Goal: Information Seeking & Learning: Learn about a topic

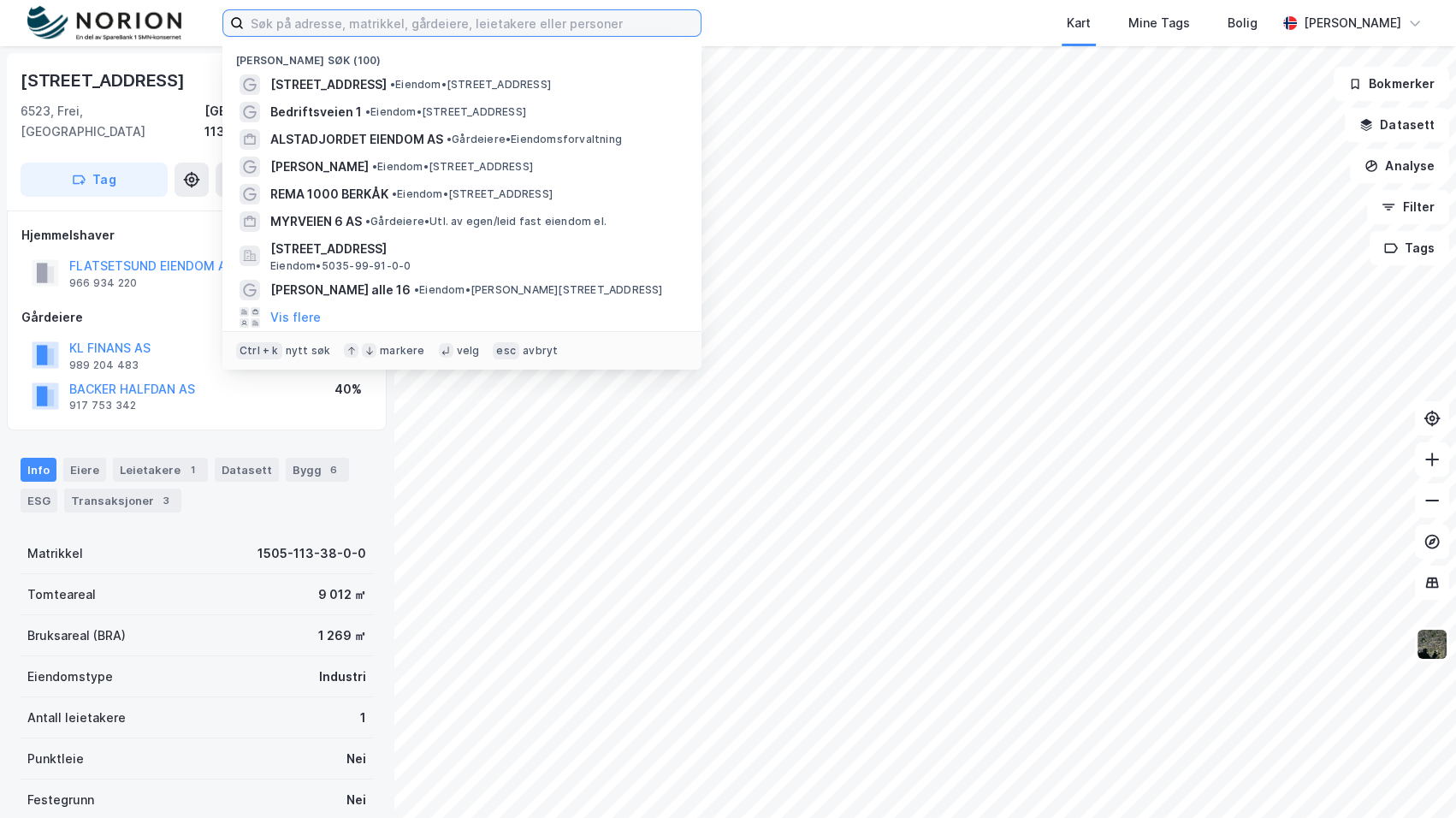
click at [301, 10] on input at bounding box center [472, 23] width 457 height 26
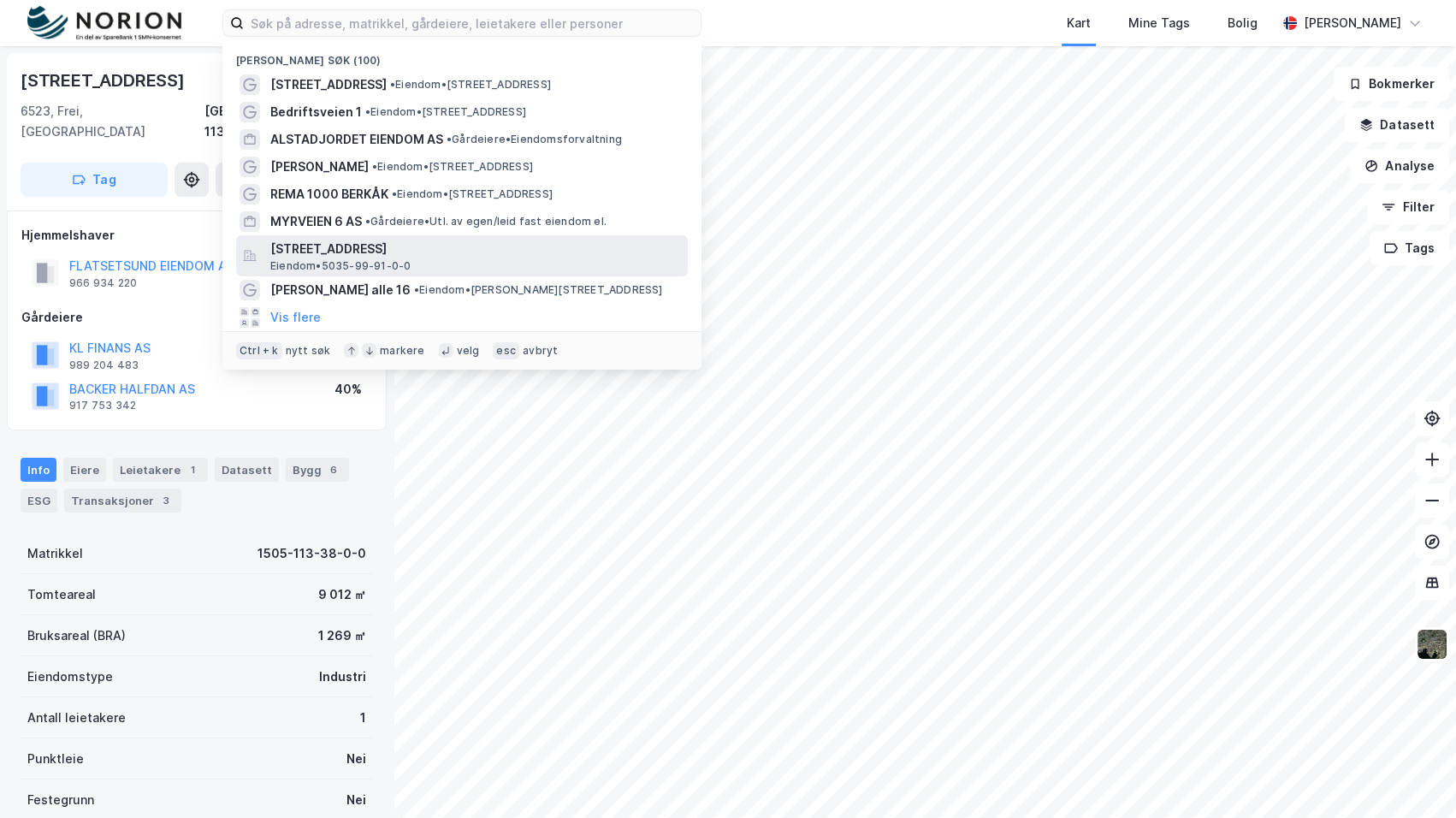
click at [469, 239] on span "[STREET_ADDRESS]" at bounding box center [475, 249] width 410 height 21
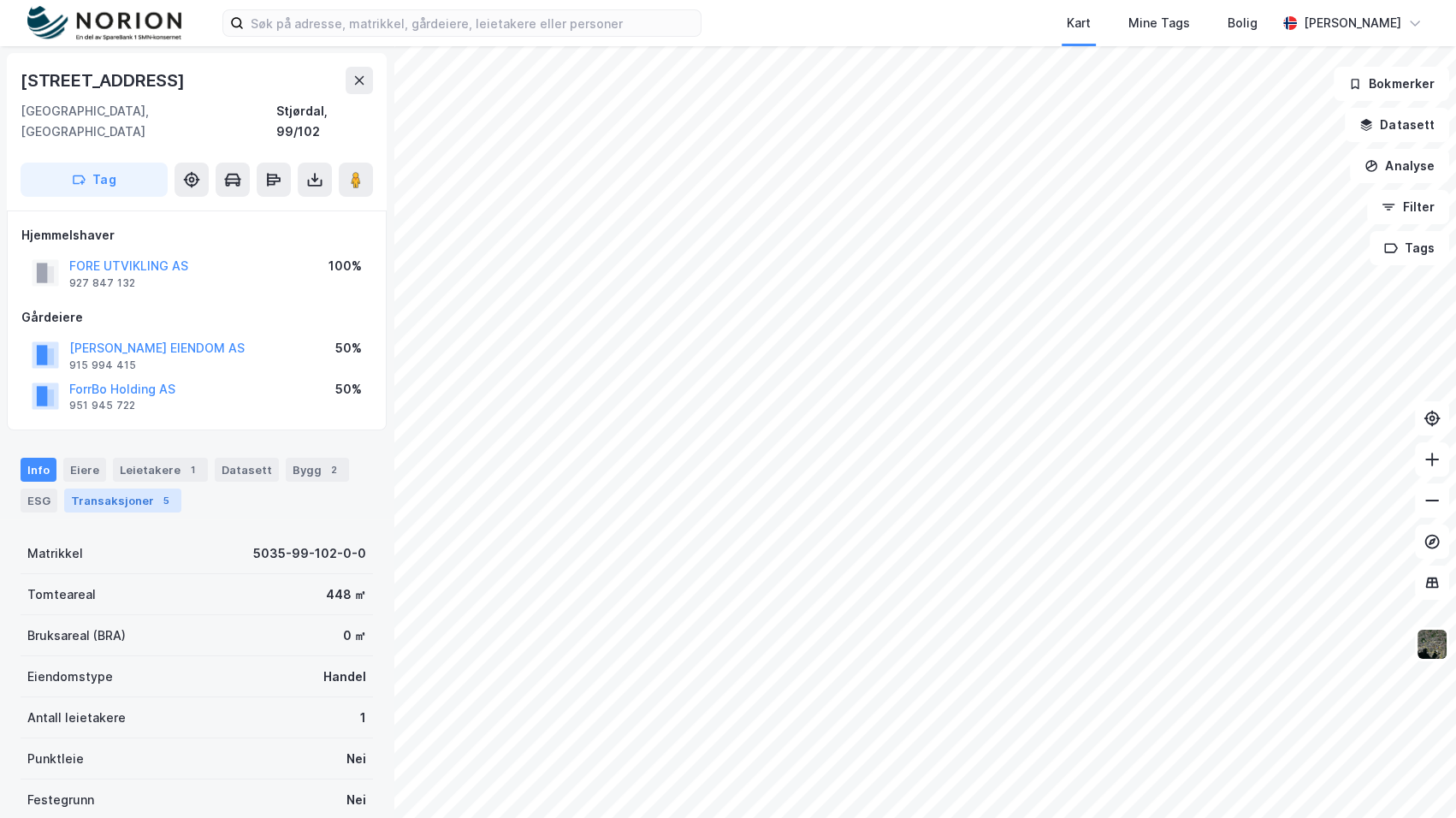
click at [131, 488] on div "Transaksjoner 5" at bounding box center [122, 501] width 117 height 24
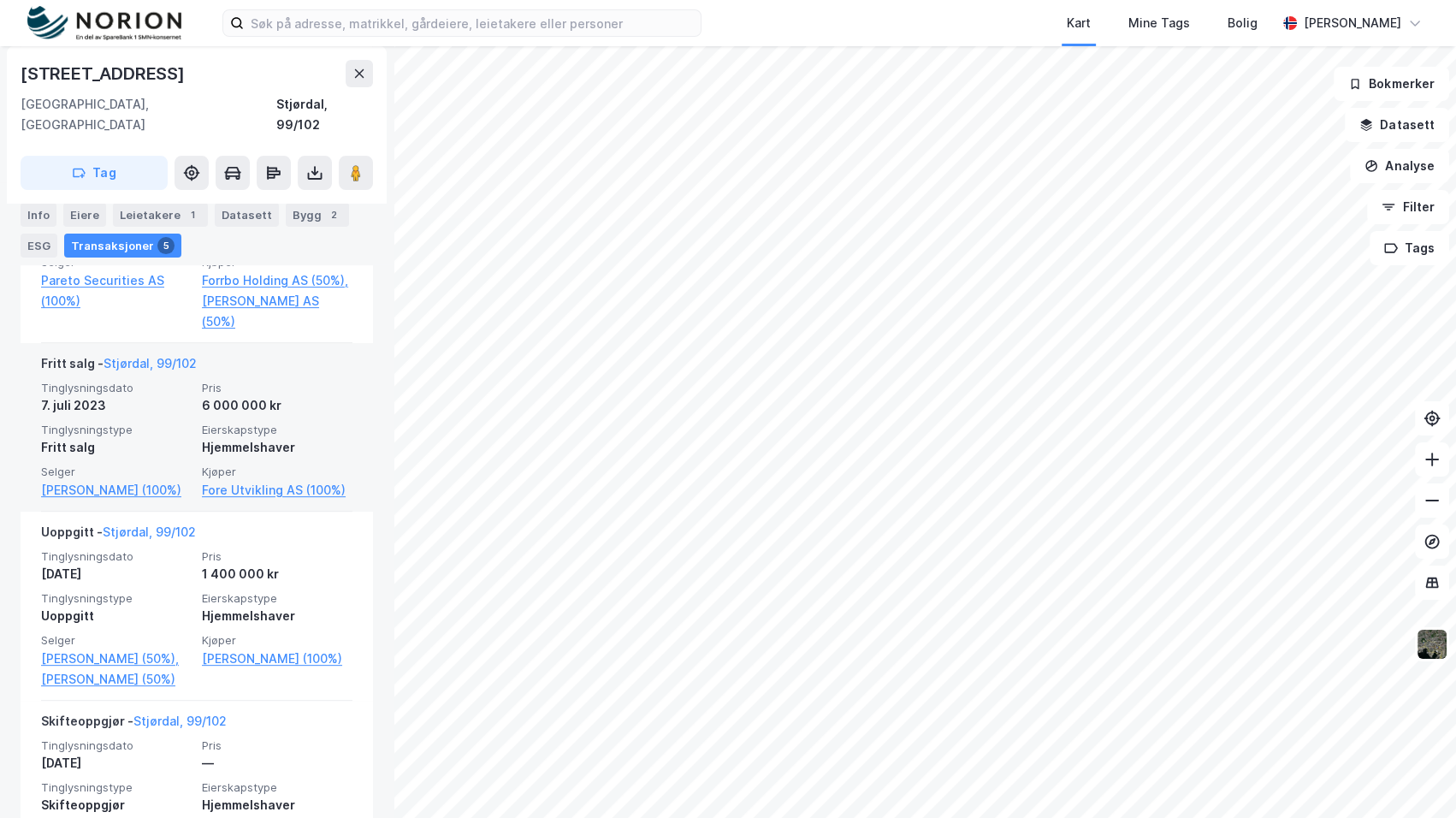
scroll to position [622, 0]
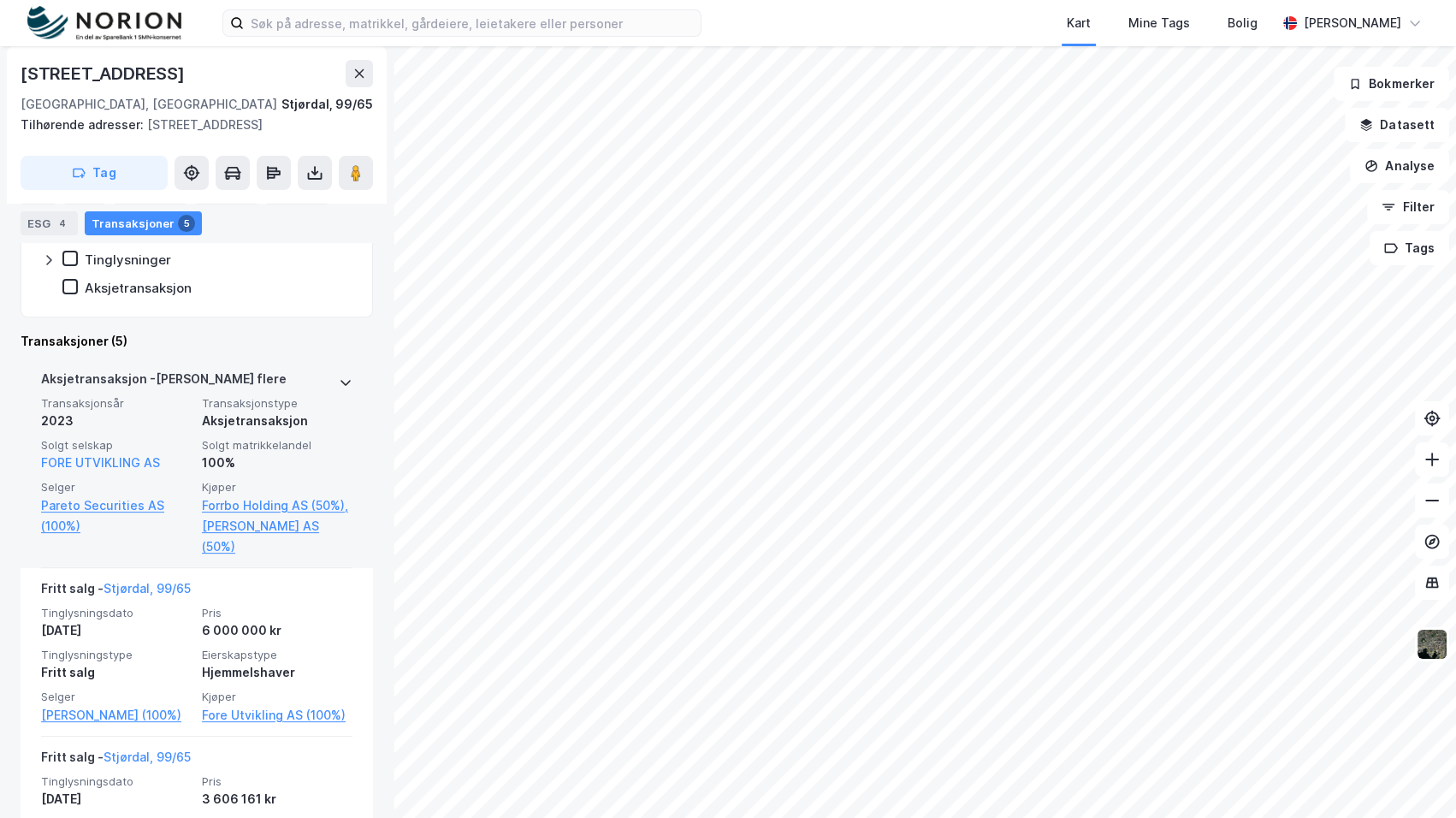
scroll to position [501, 0]
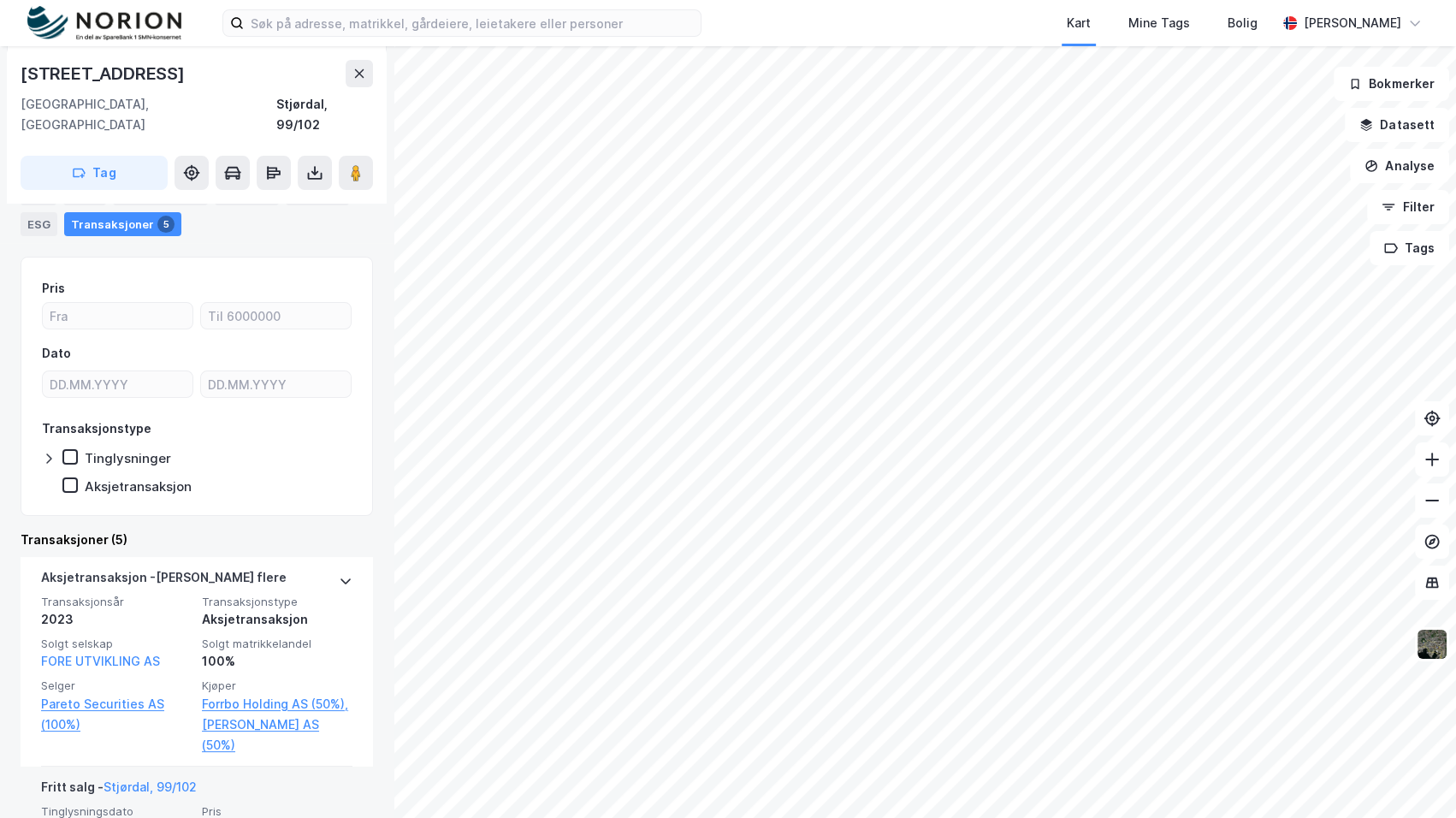
scroll to position [481, 0]
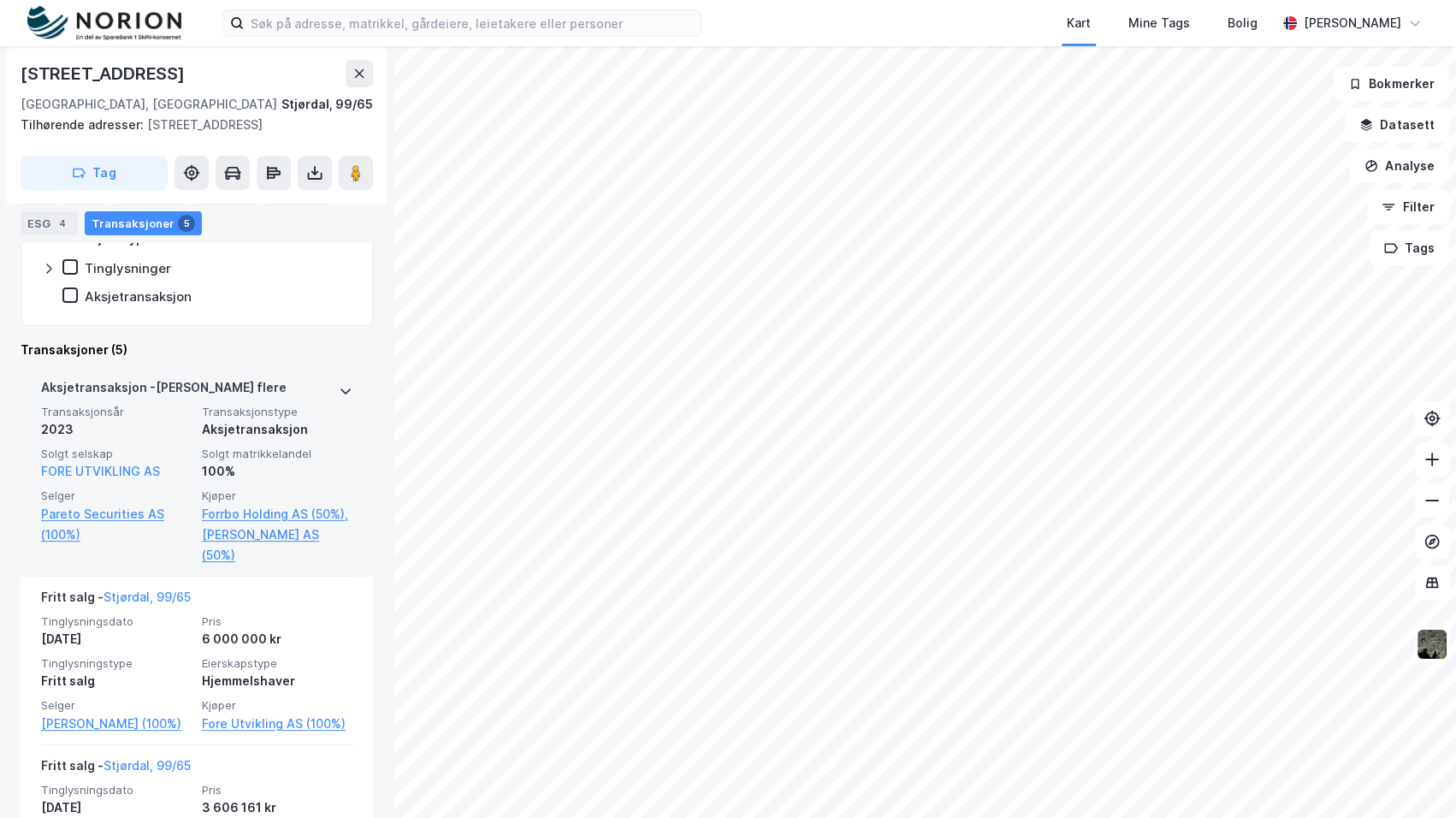
scroll to position [501, 0]
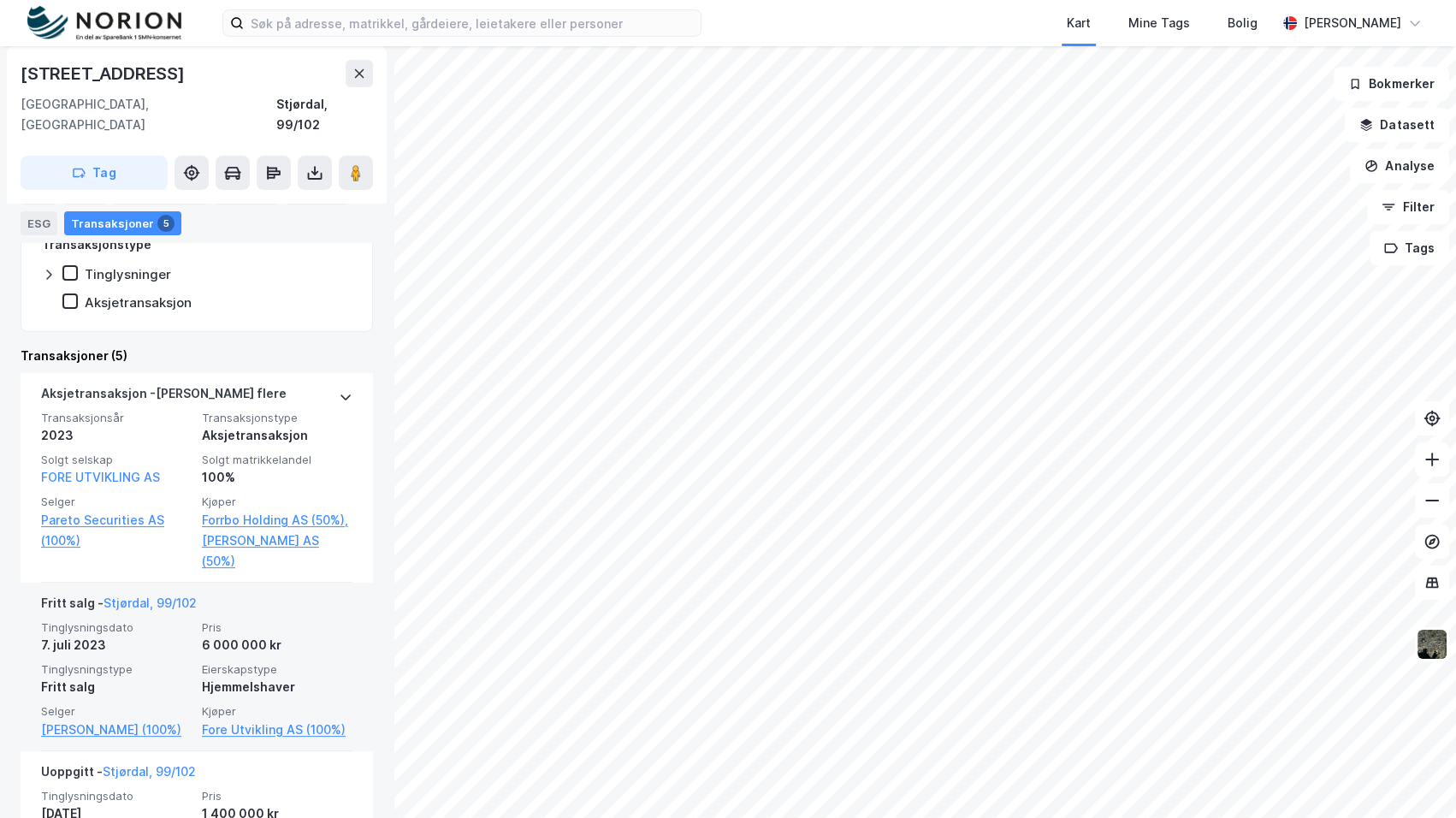
scroll to position [481, 0]
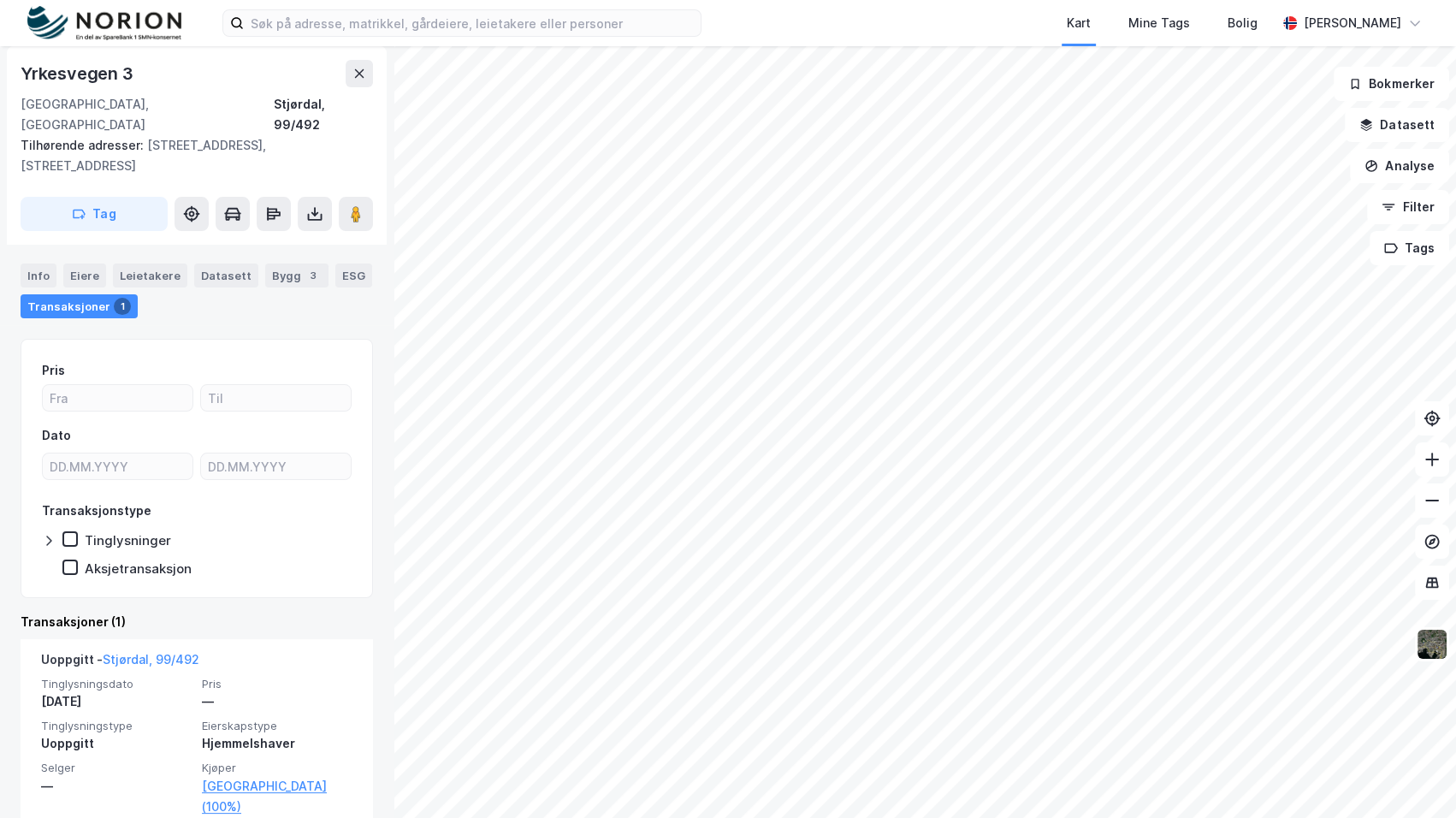
scroll to position [203, 0]
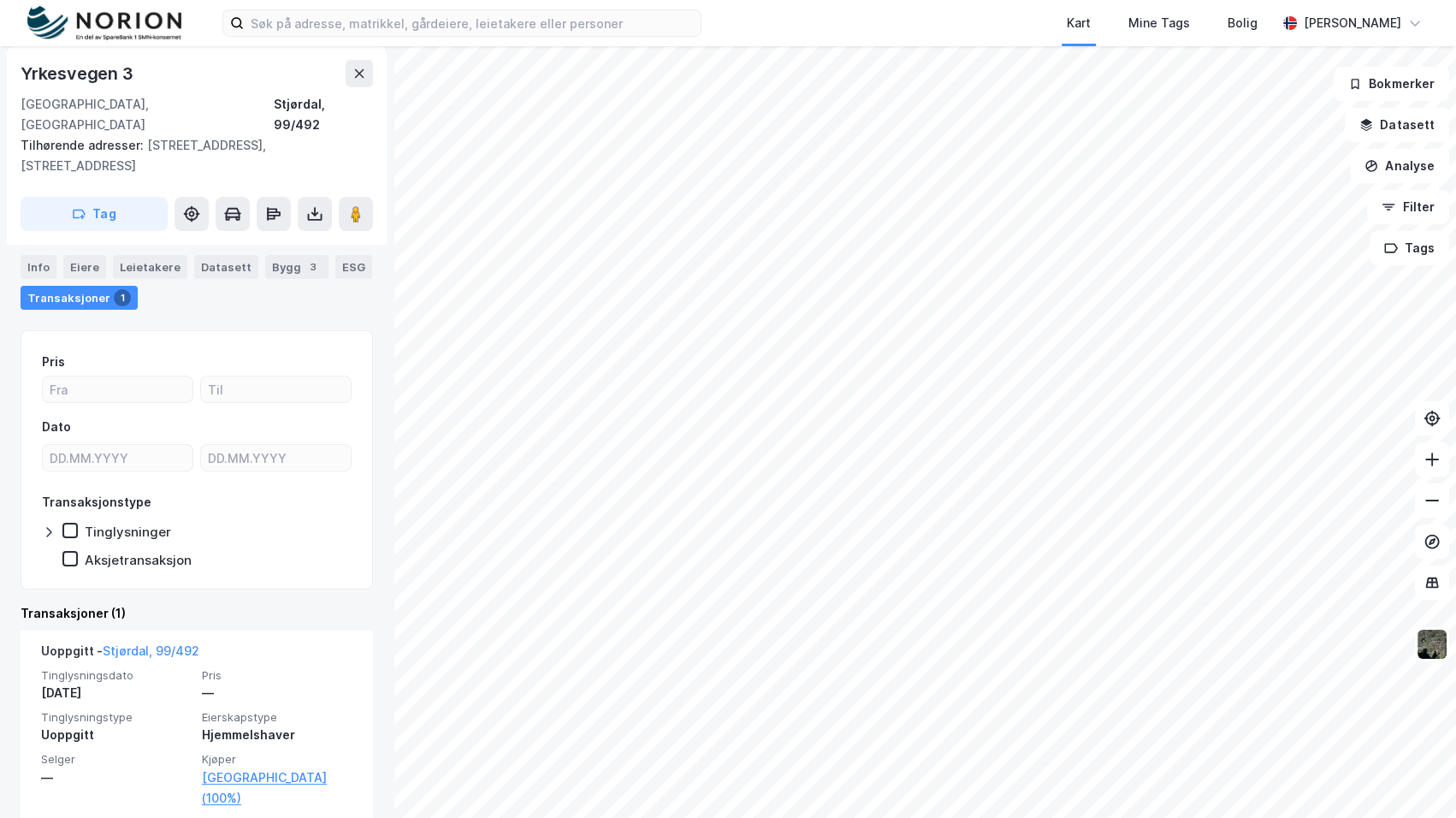
scroll to position [15, 0]
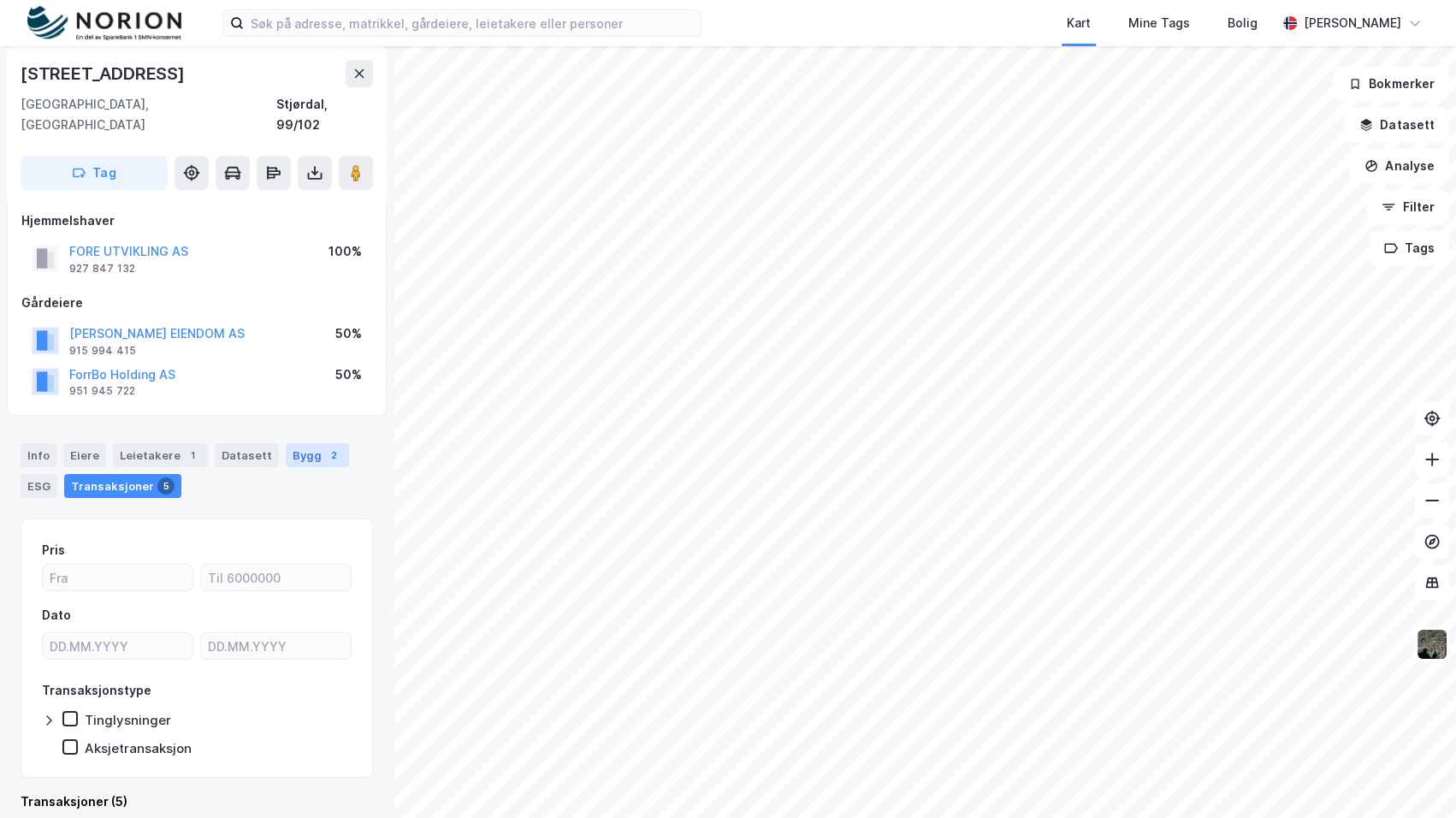
click at [285, 443] on div "Bygg 2" at bounding box center [317, 455] width 63 height 24
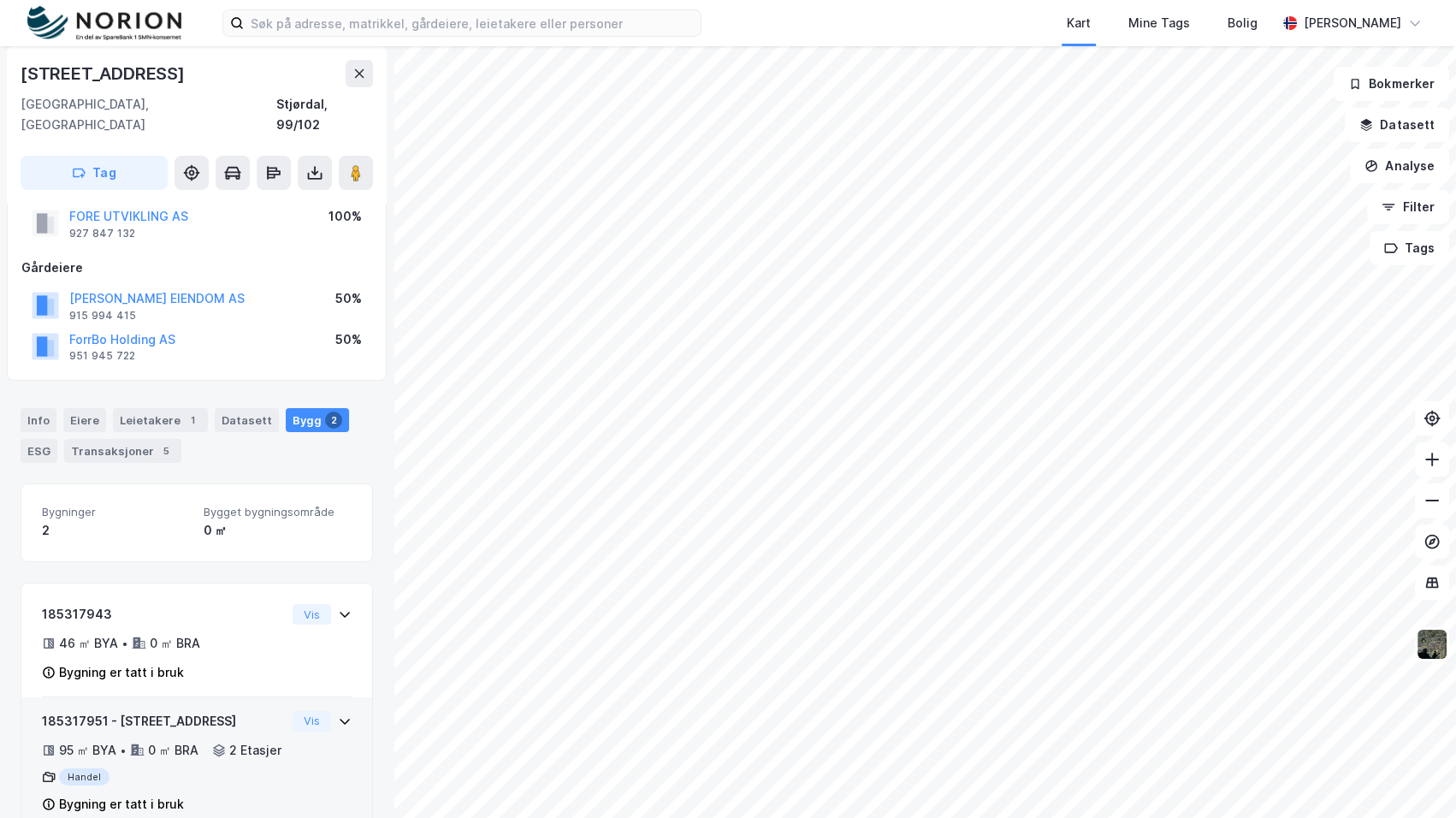
scroll to position [90, 0]
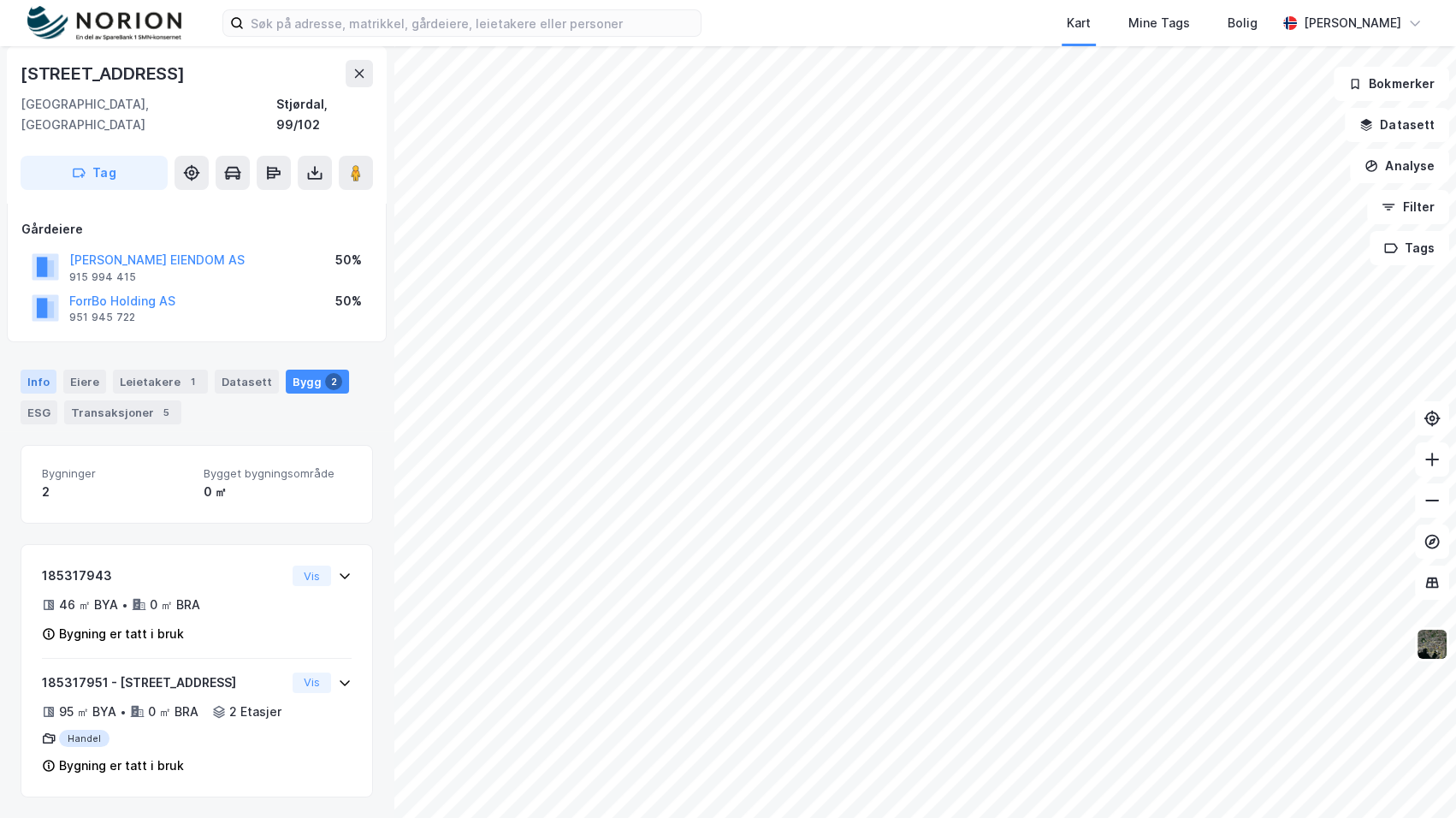
click at [43, 370] on div "Info" at bounding box center [38, 382] width 36 height 24
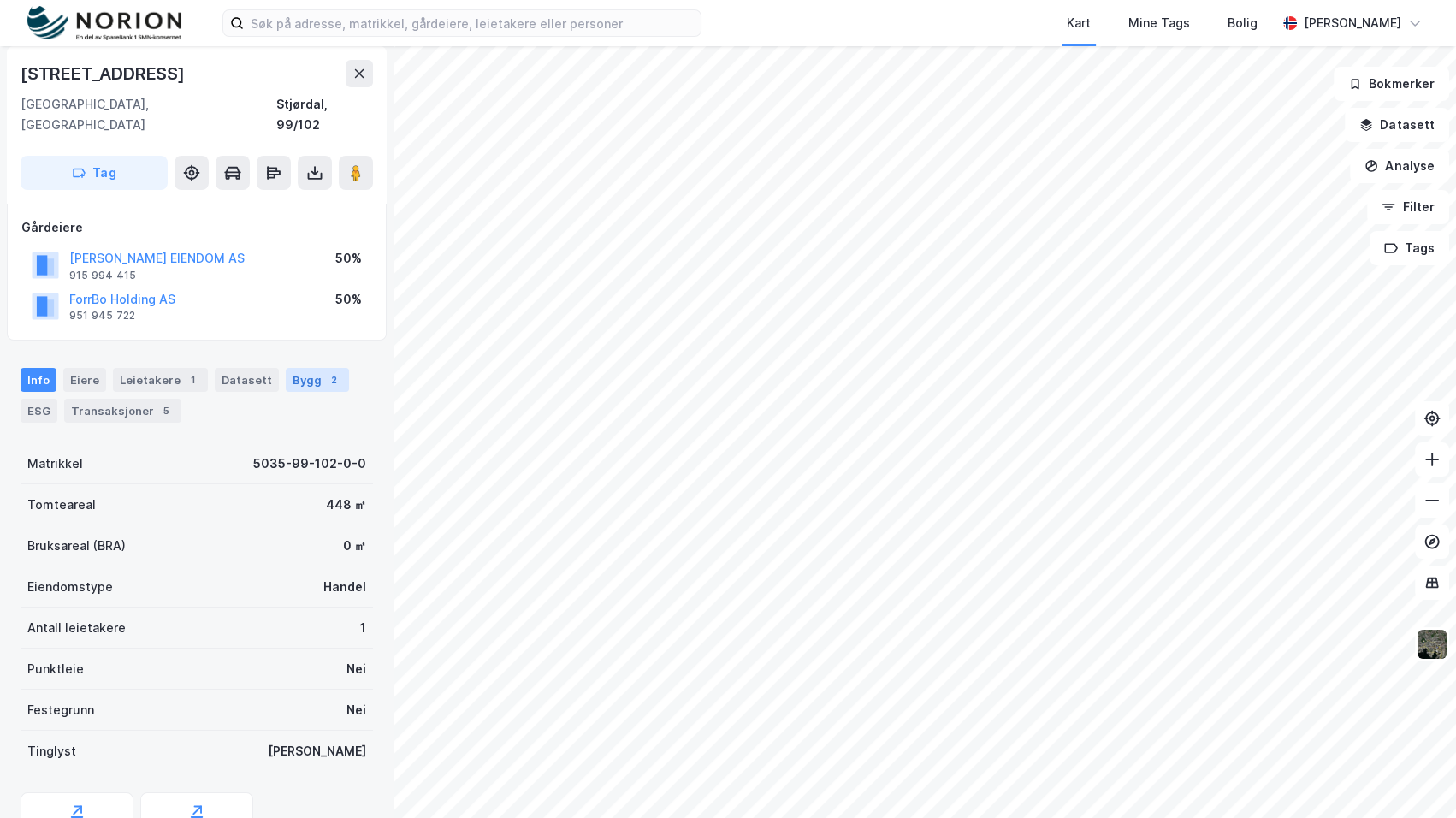
click at [295, 368] on div "Bygg 2" at bounding box center [317, 380] width 63 height 24
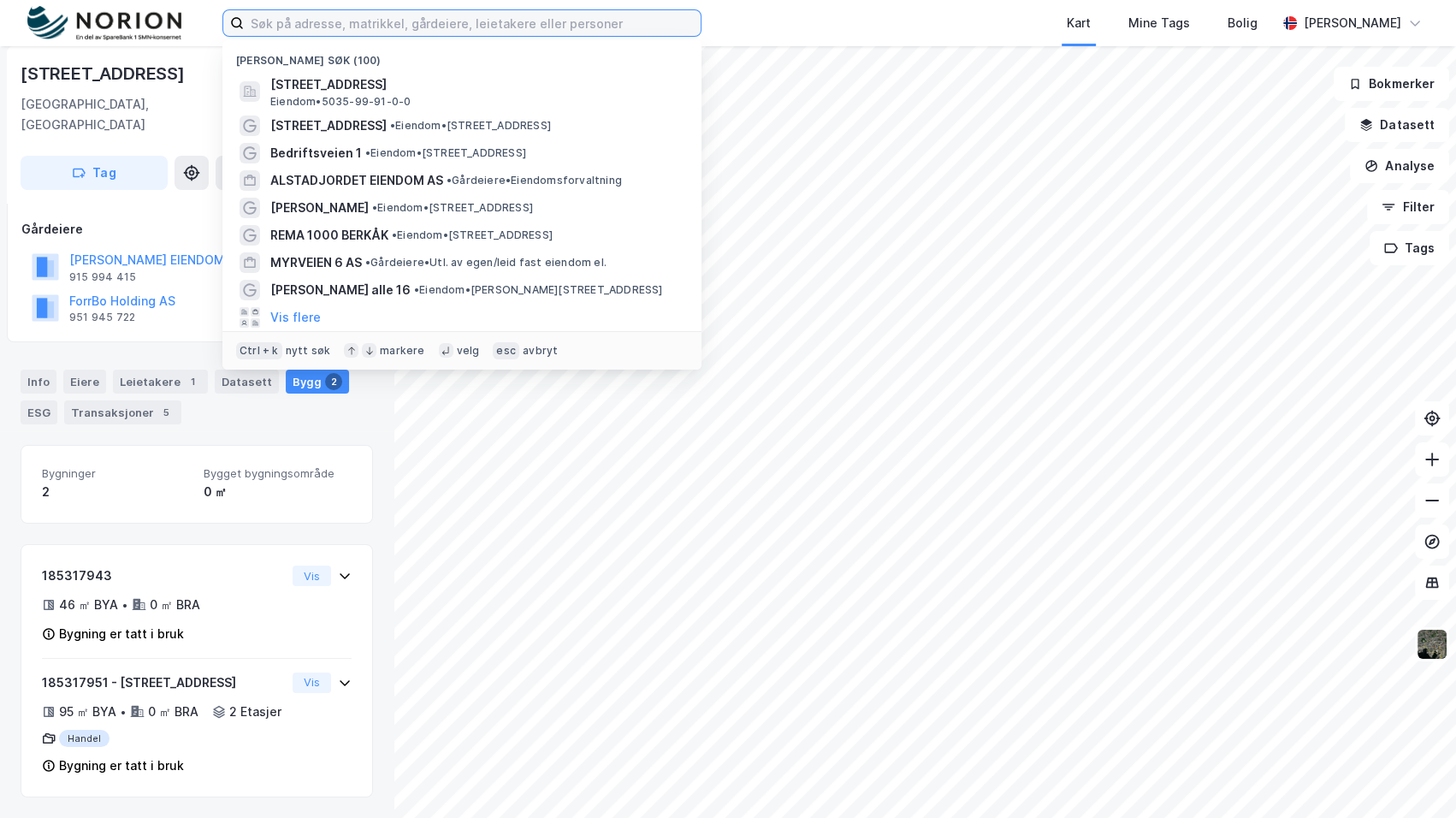
click at [418, 30] on input at bounding box center [472, 23] width 457 height 26
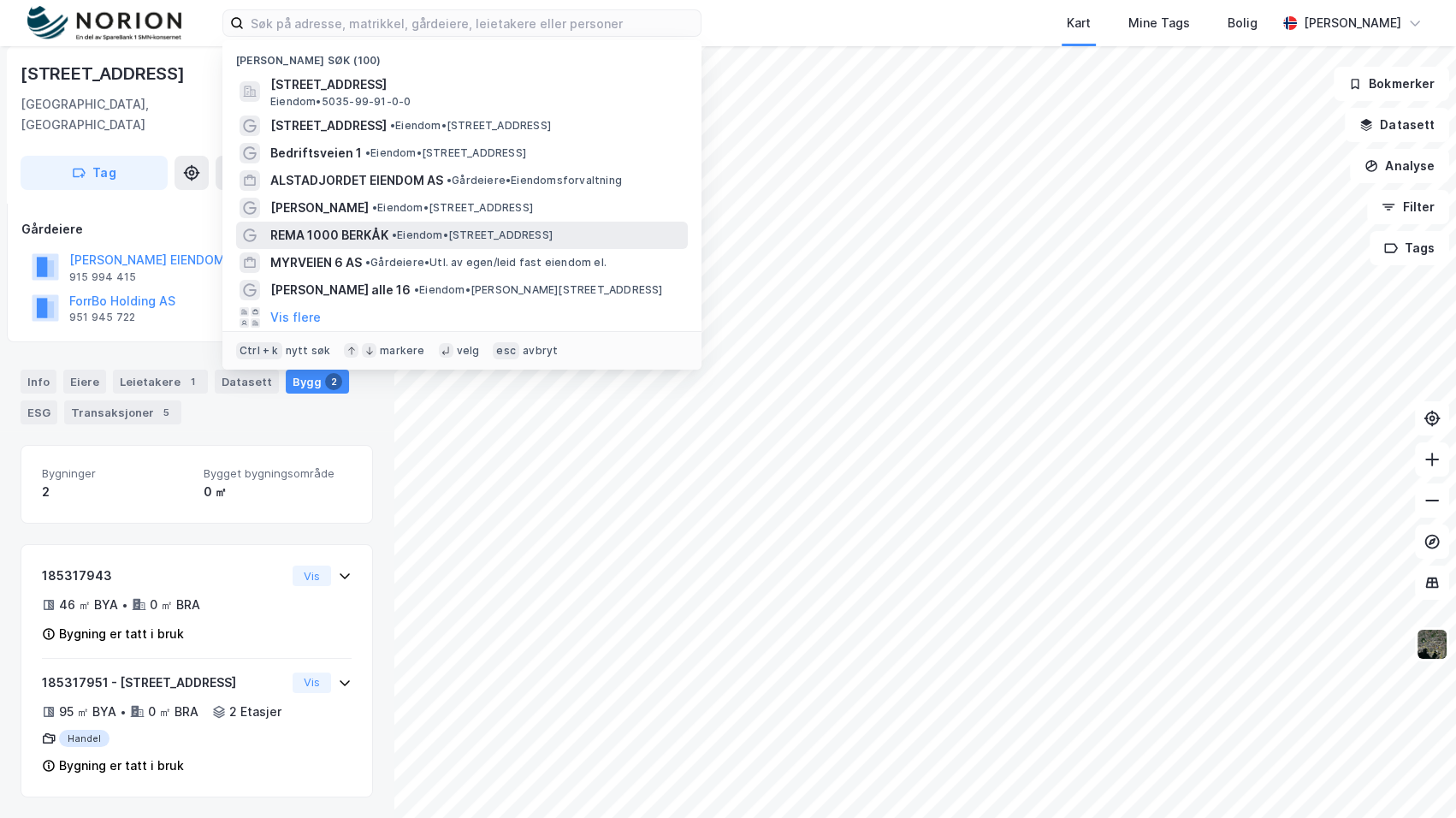
click at [430, 228] on span "• Eiendom • [STREET_ADDRESS]" at bounding box center [472, 235] width 161 height 14
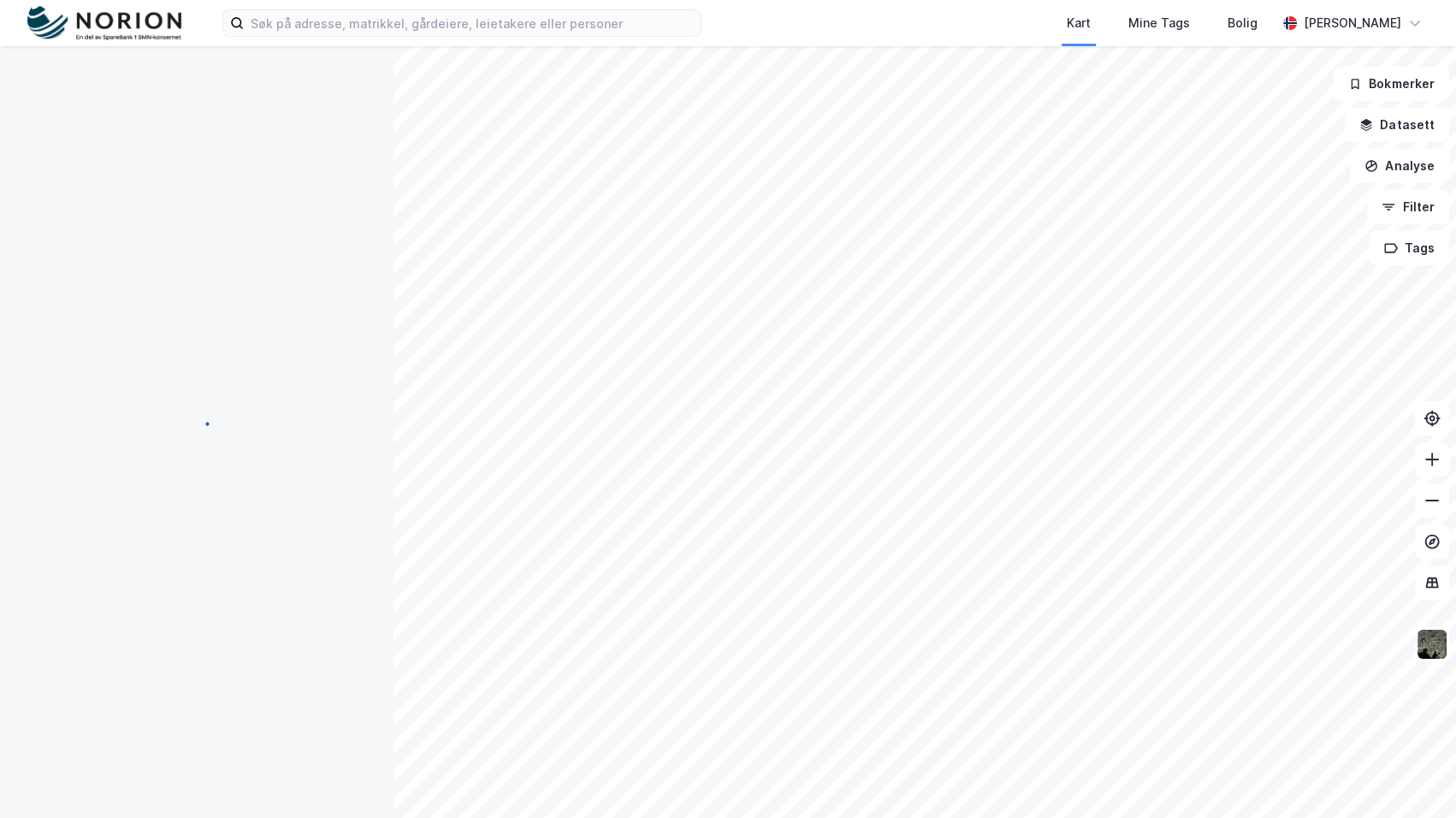
scroll to position [25, 0]
